Goal: Task Accomplishment & Management: Manage account settings

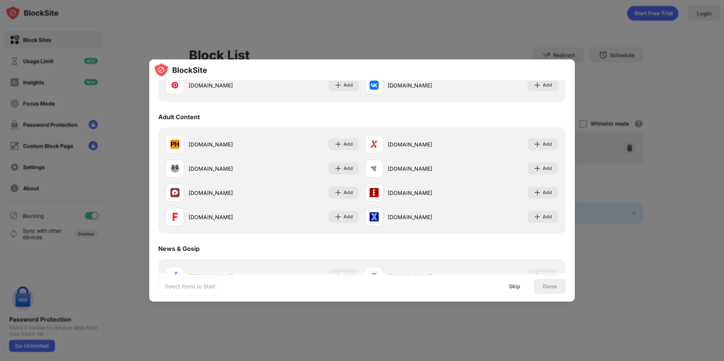
scroll to position [417, 0]
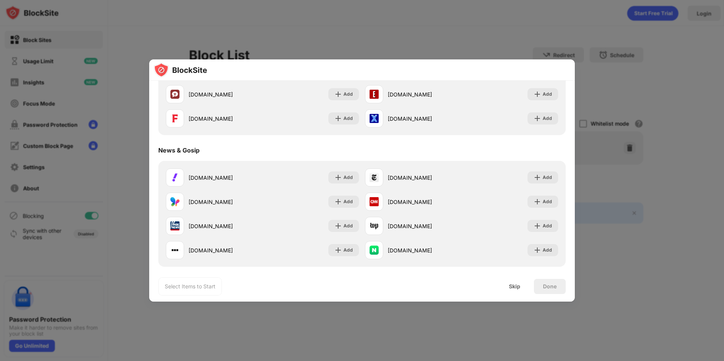
drag, startPoint x: 609, startPoint y: 195, endPoint x: 593, endPoint y: 190, distance: 16.3
click at [609, 195] on div at bounding box center [362, 180] width 724 height 361
drag, startPoint x: 87, startPoint y: 153, endPoint x: 120, endPoint y: 133, distance: 38.5
click at [88, 152] on div at bounding box center [362, 180] width 724 height 361
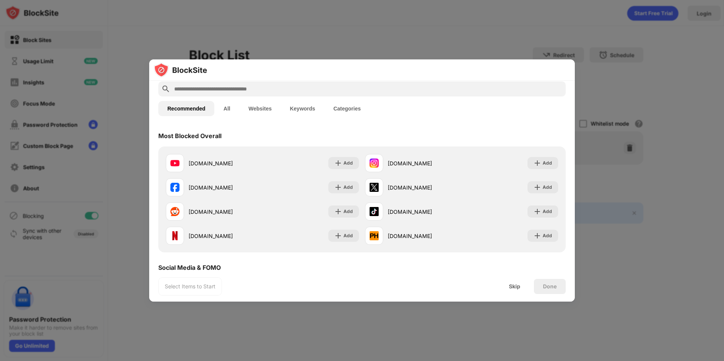
scroll to position [0, 0]
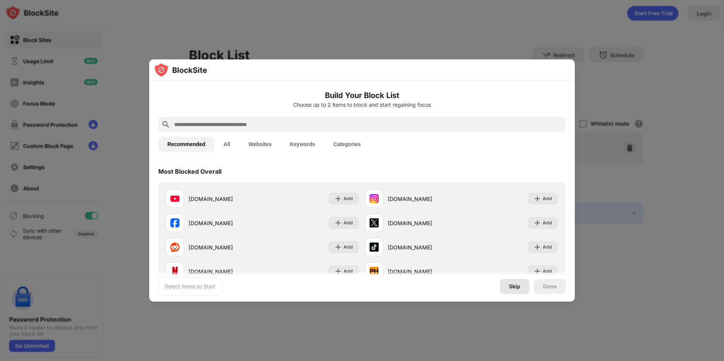
click at [513, 286] on div "Skip" at bounding box center [514, 287] width 11 height 6
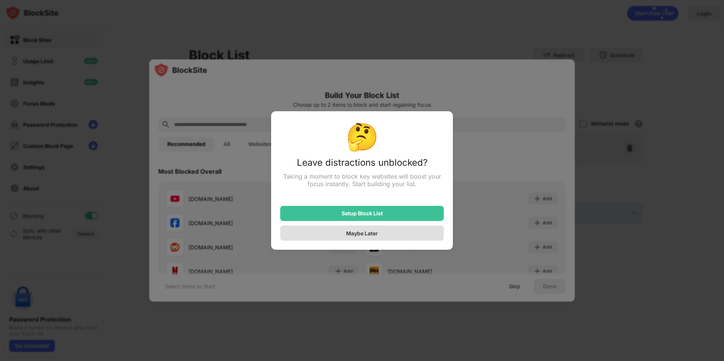
click at [368, 236] on div "Maybe Later" at bounding box center [362, 233] width 32 height 6
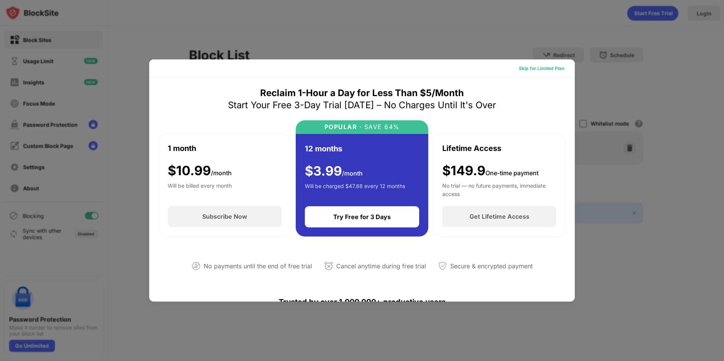
click at [540, 66] on div "Skip for Limited Plan" at bounding box center [541, 69] width 45 height 8
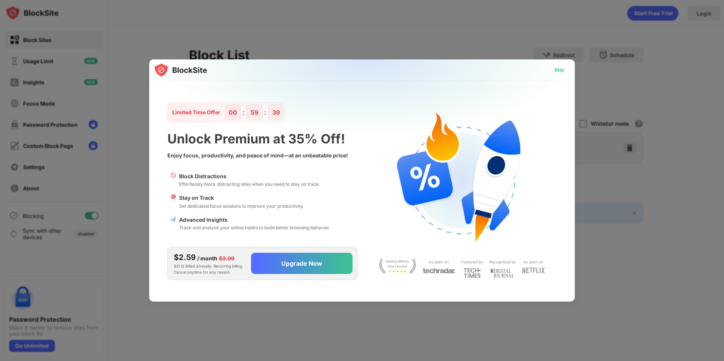
click at [559, 70] on div "Skip" at bounding box center [560, 70] width 10 height 8
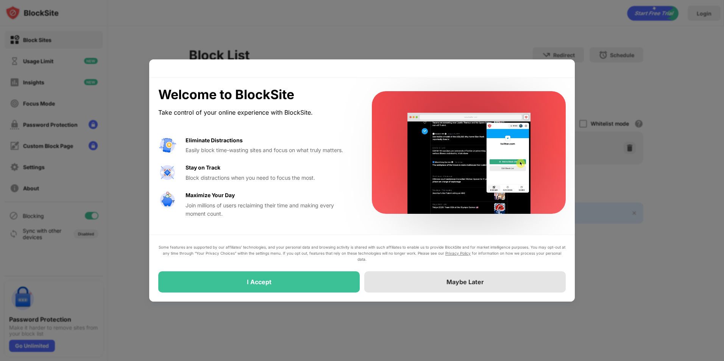
click at [411, 280] on div "Maybe Later" at bounding box center [466, 282] width 202 height 21
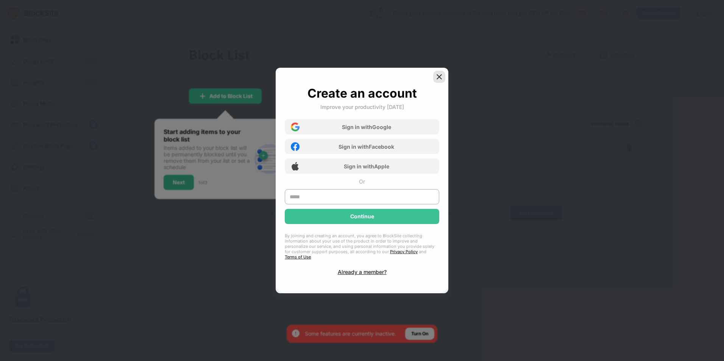
click at [441, 79] on img at bounding box center [440, 77] width 8 height 8
